Goal: Task Accomplishment & Management: Use online tool/utility

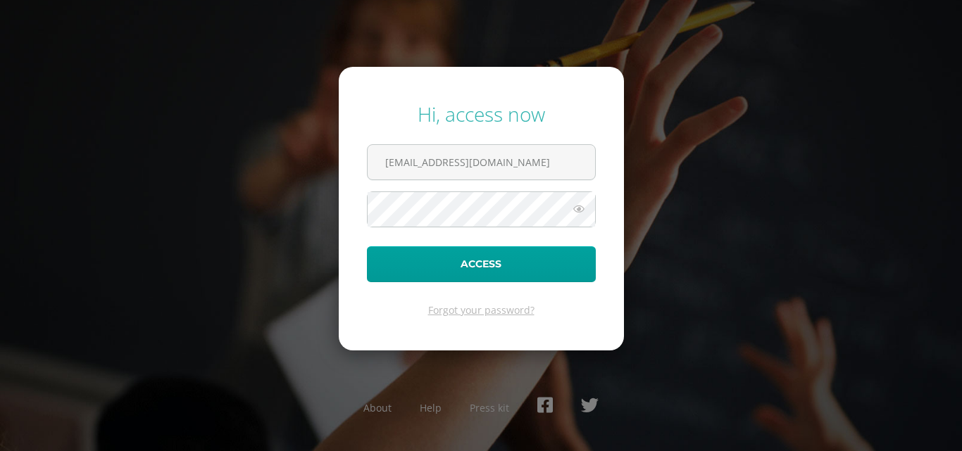
type input "rositadsamana@gmail.com"
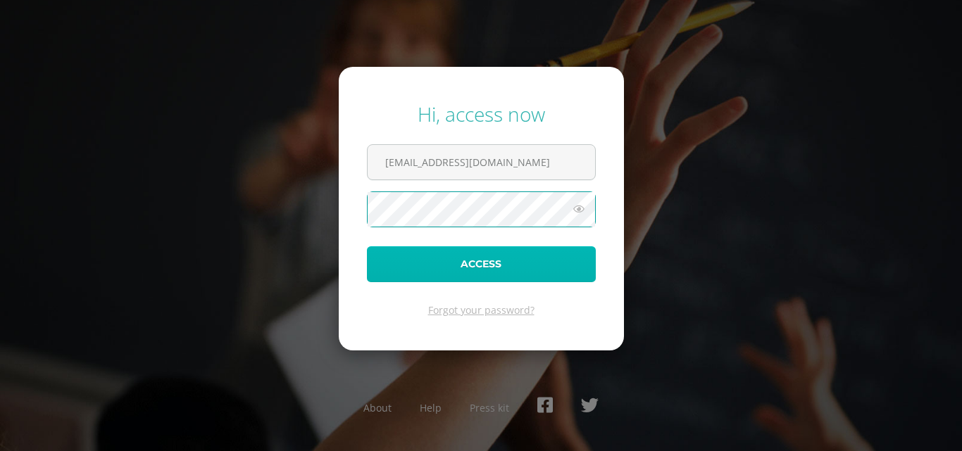
click at [517, 256] on button "Access" at bounding box center [481, 264] width 229 height 36
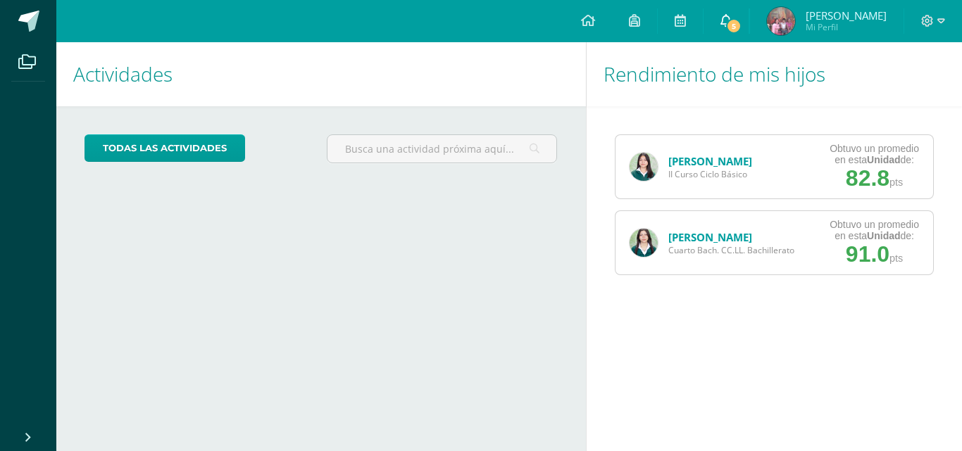
click at [731, 26] on icon at bounding box center [725, 20] width 11 height 13
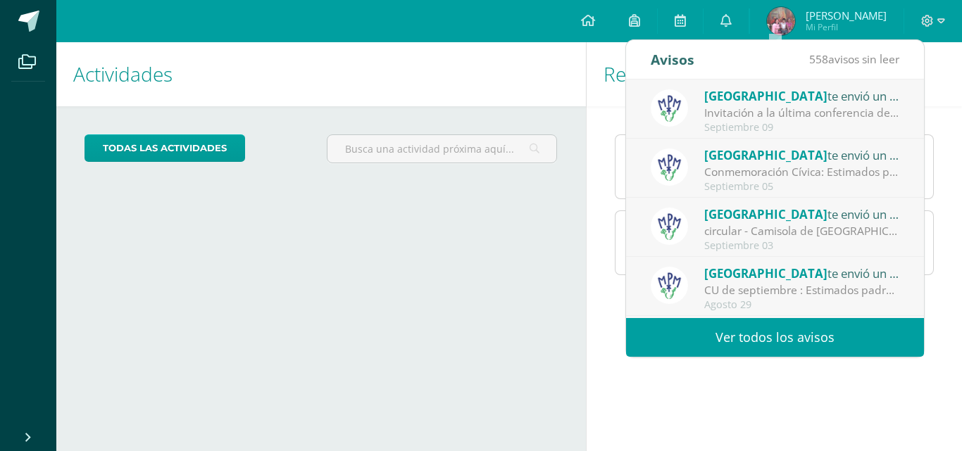
click at [807, 162] on div "Colegio Monte te envió un aviso" at bounding box center [802, 155] width 196 height 18
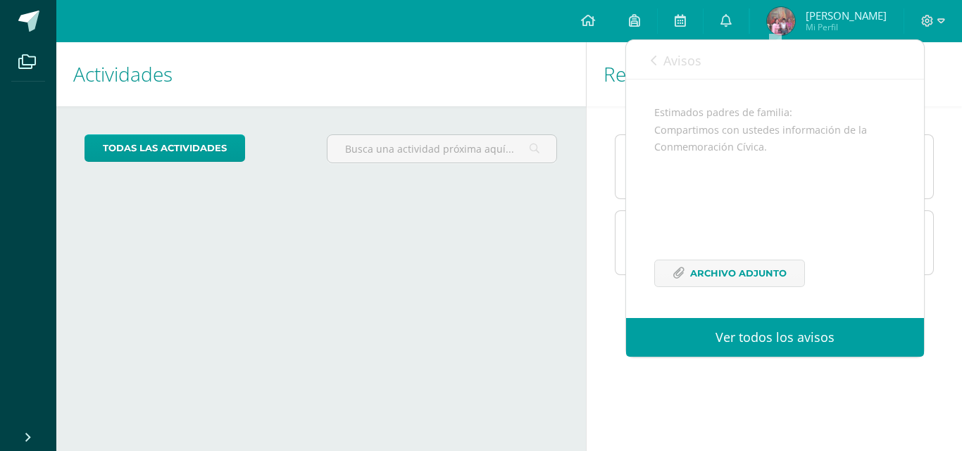
scroll to position [137, 0]
click at [723, 275] on span "Archivo Adjunto" at bounding box center [738, 273] width 96 height 26
